Goal: Communication & Community: Participate in discussion

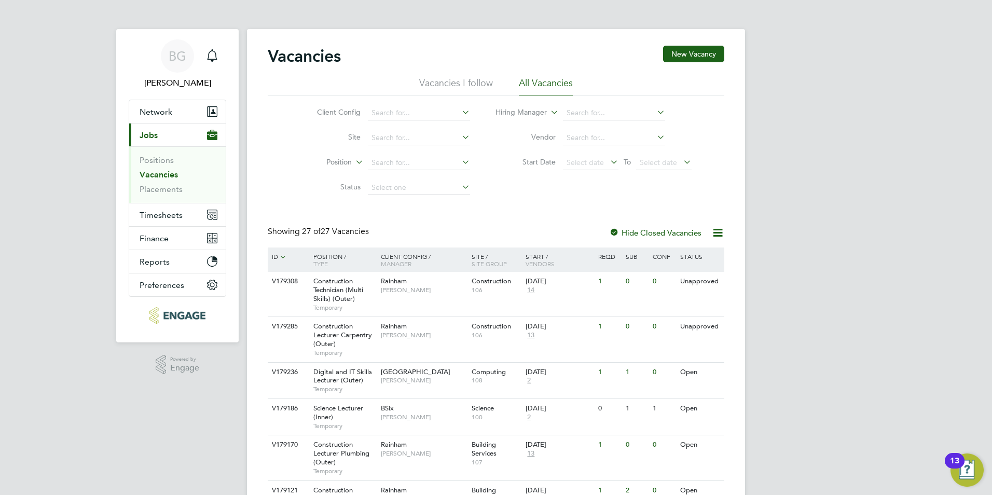
scroll to position [50, 0]
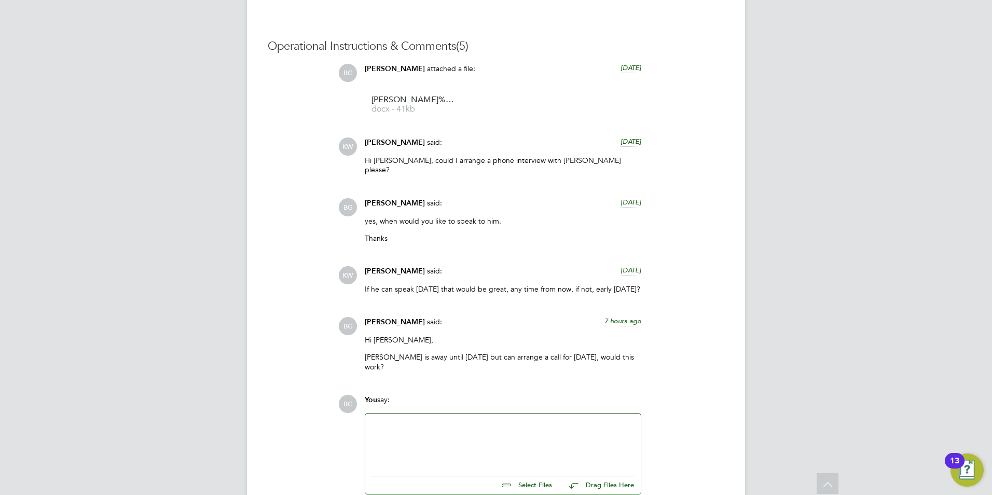
scroll to position [945, 0]
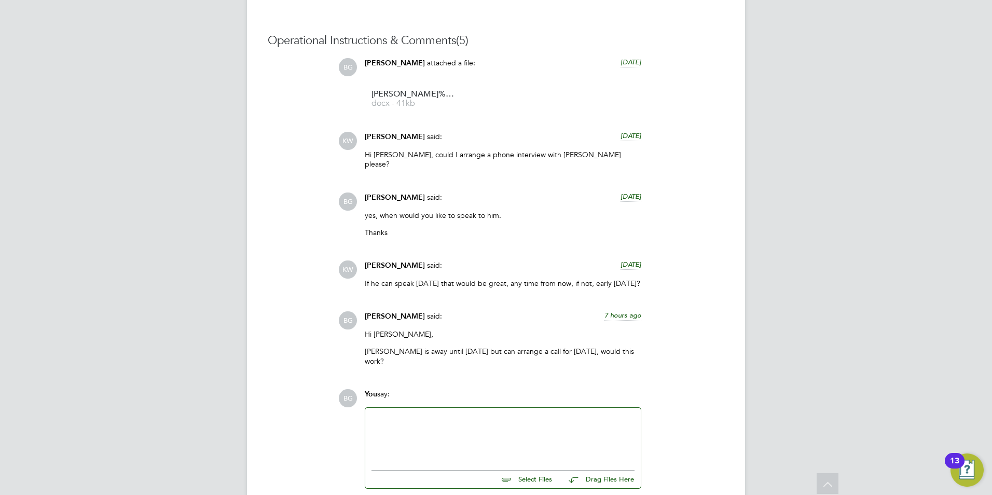
click at [475, 414] on div at bounding box center [502, 436] width 263 height 45
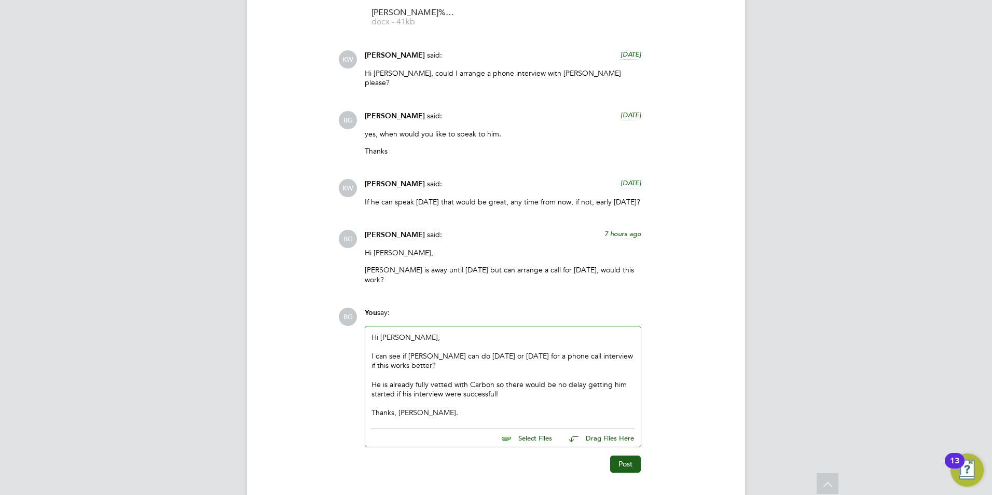
scroll to position [1030, 0]
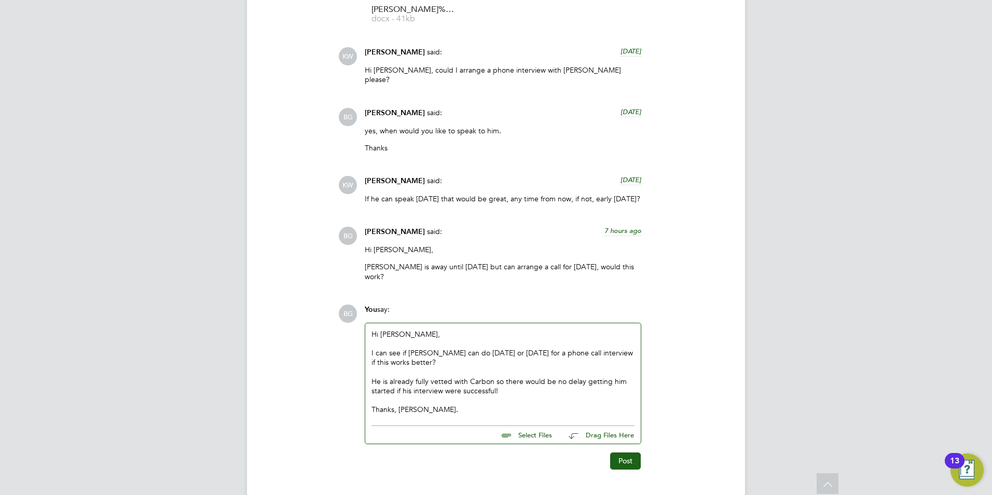
click at [502, 377] on div "He is already fully vetted with Carbon so there would be no delay getting him s…" at bounding box center [502, 386] width 263 height 19
click at [621, 452] on button "Post" at bounding box center [625, 460] width 31 height 17
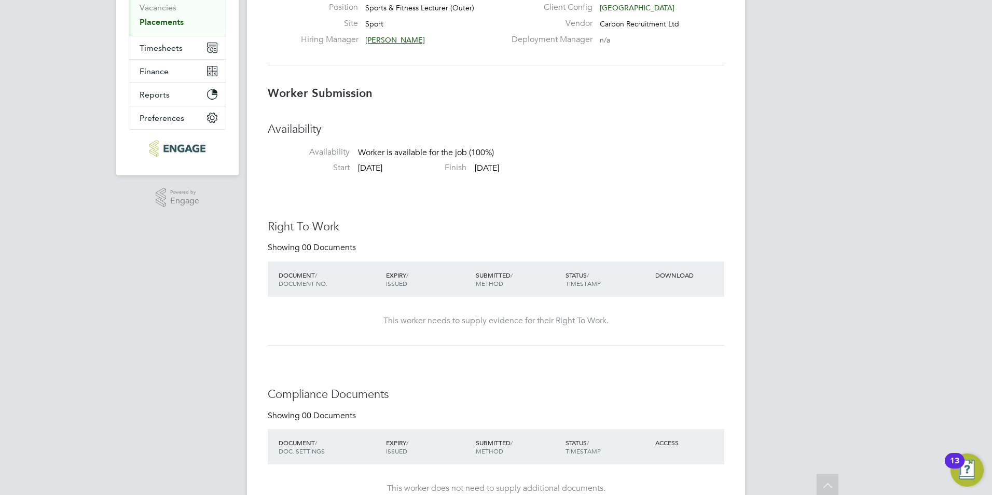
scroll to position [0, 0]
